Goal: Task Accomplishment & Management: Manage account settings

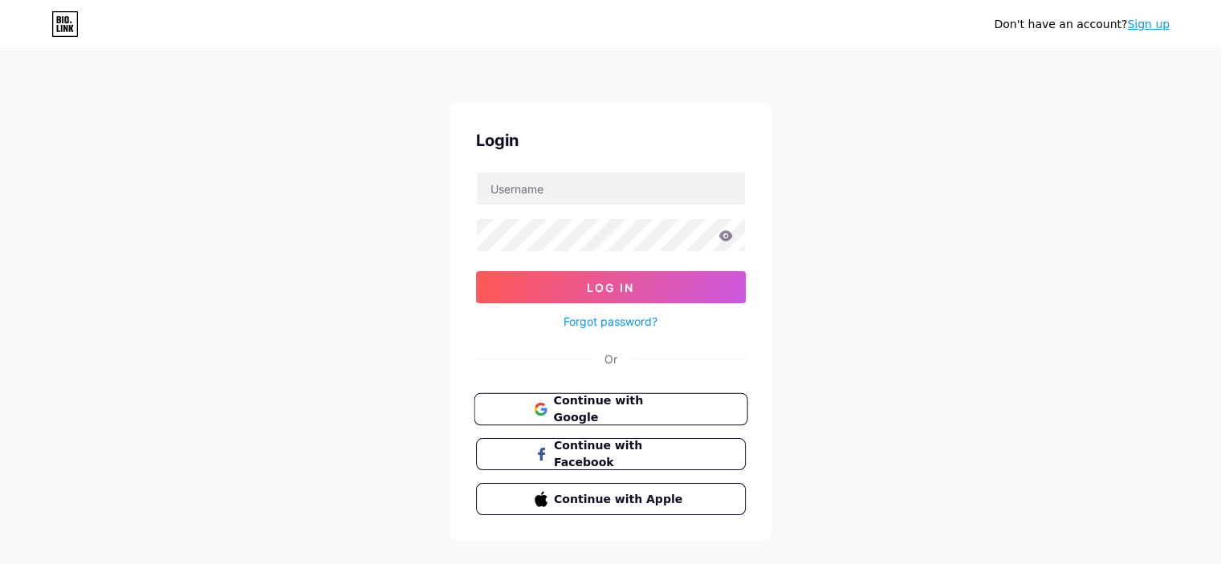
click at [691, 398] on button "Continue with Google" at bounding box center [611, 409] width 274 height 33
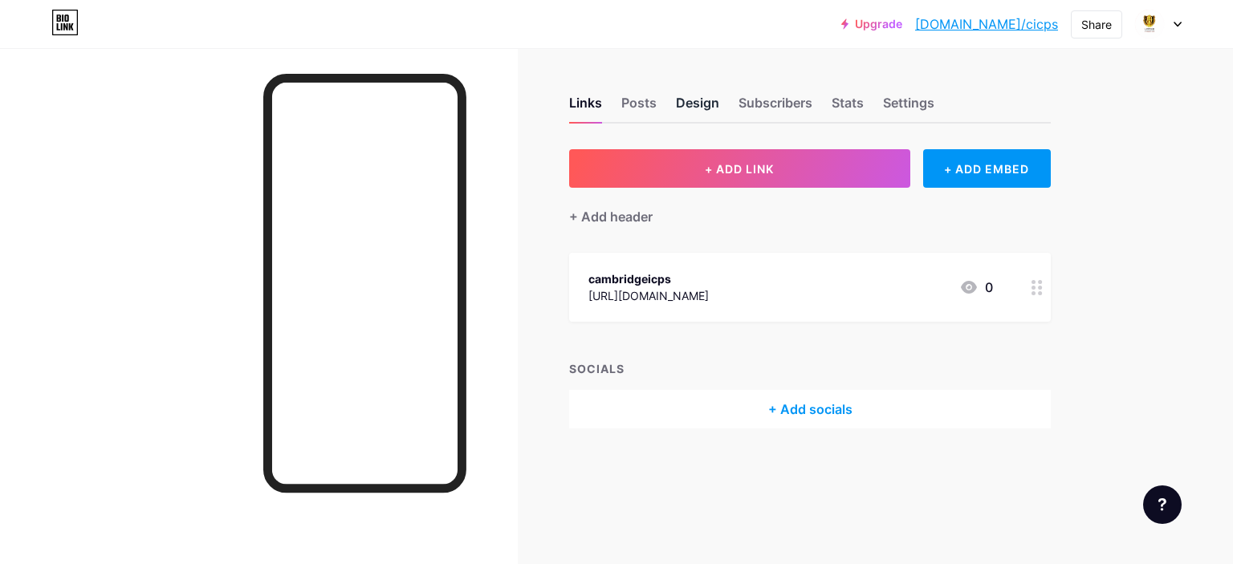
click at [702, 100] on div "Design" at bounding box center [697, 107] width 43 height 29
